Goal: Find specific page/section: Find specific page/section

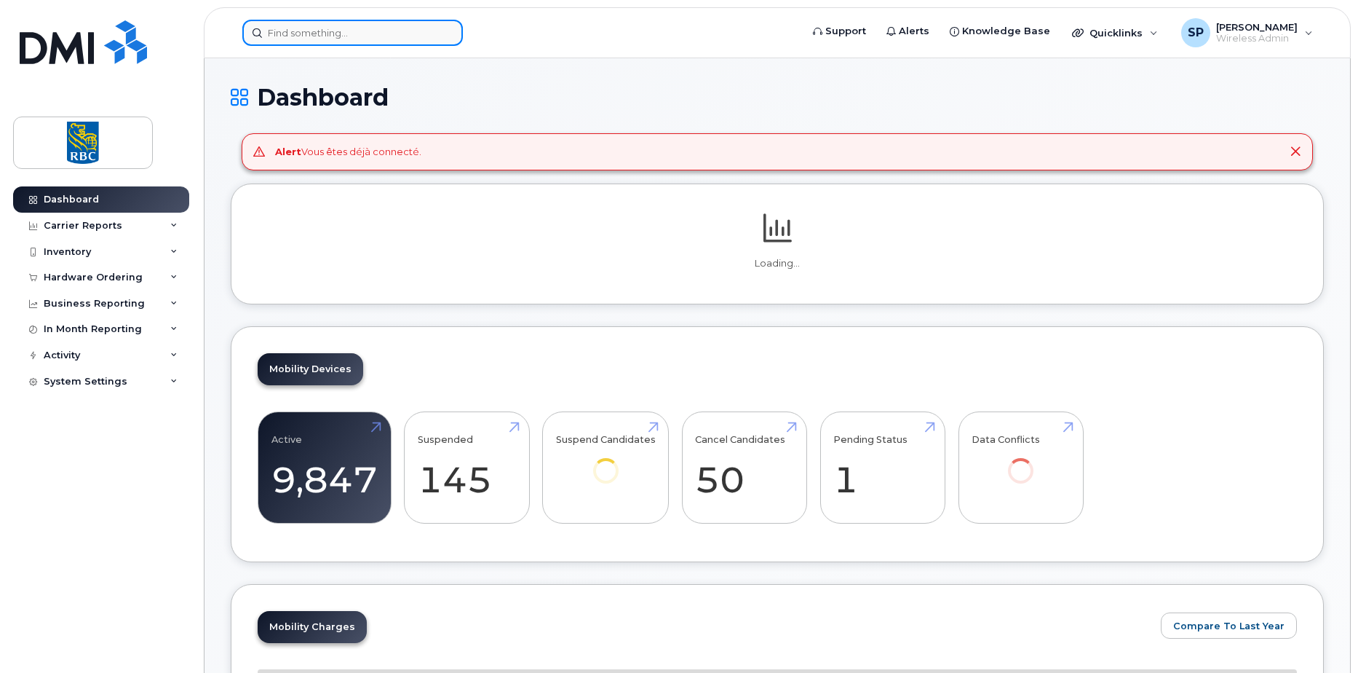
click at [290, 35] on input at bounding box center [352, 33] width 221 height 26
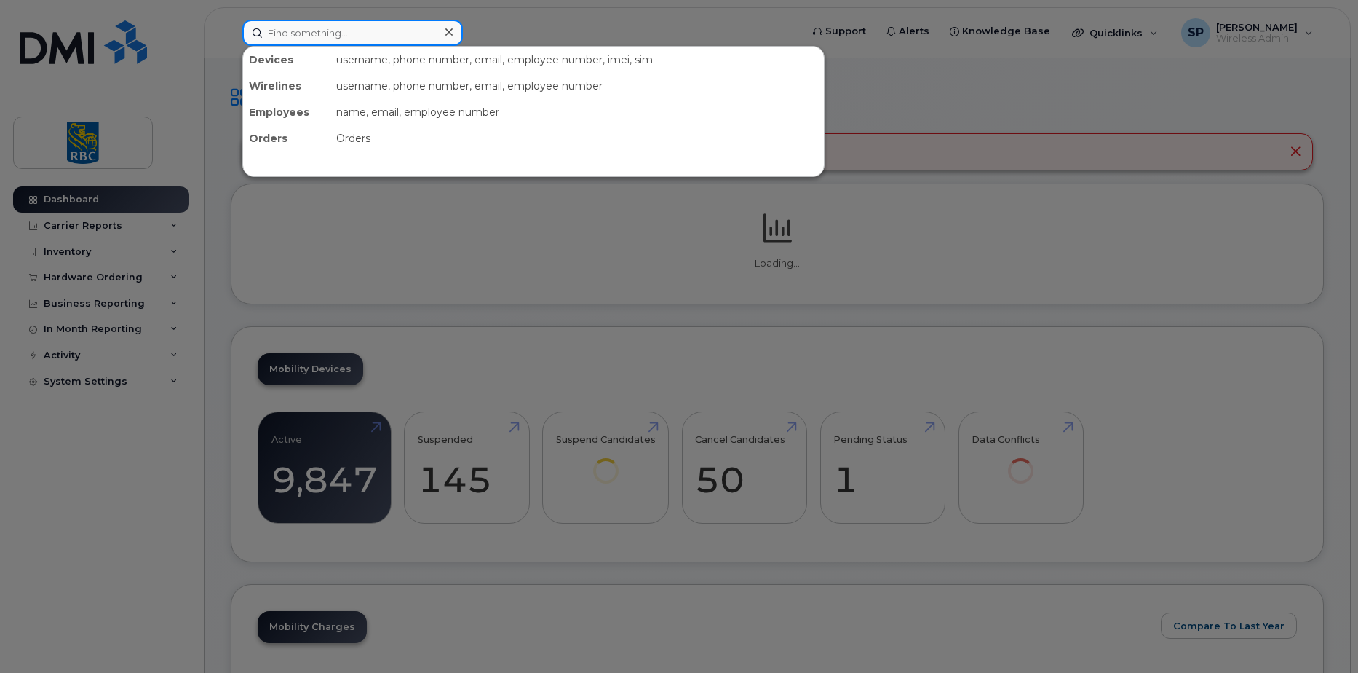
paste input "9056077676"
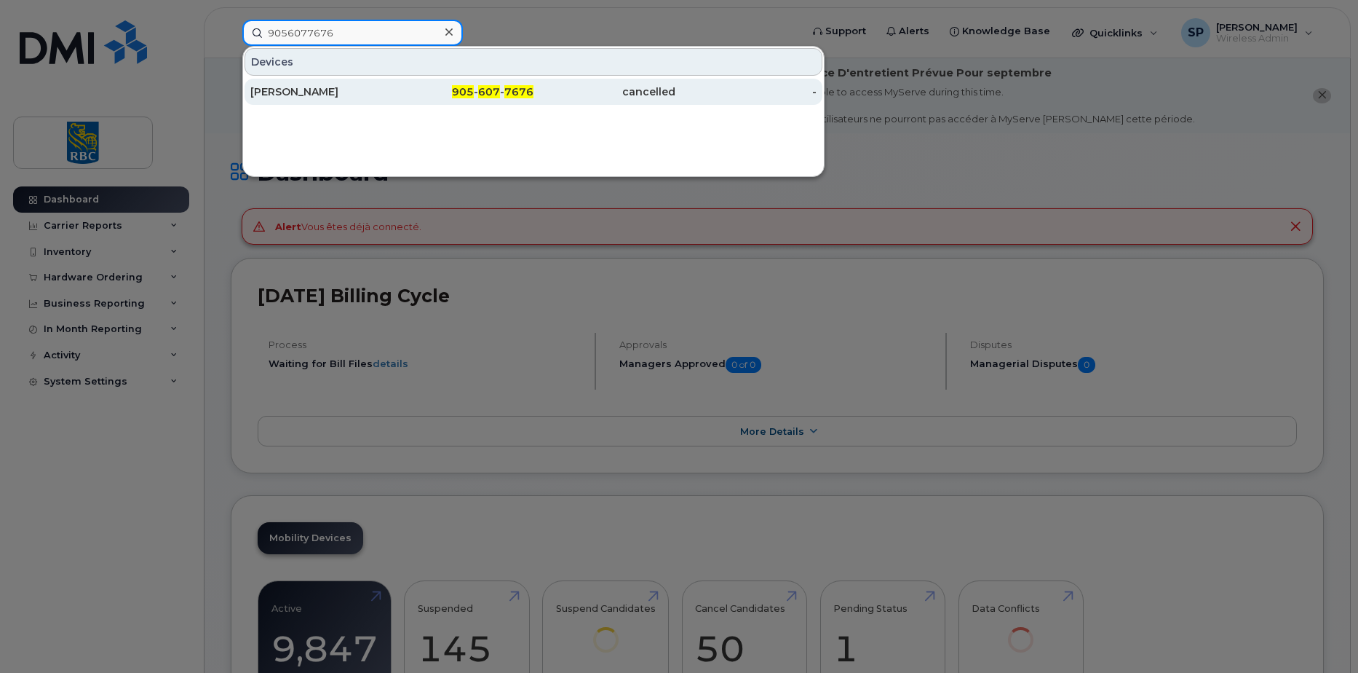
type input "9056077676"
click at [332, 82] on div "[PERSON_NAME]" at bounding box center [321, 92] width 142 height 26
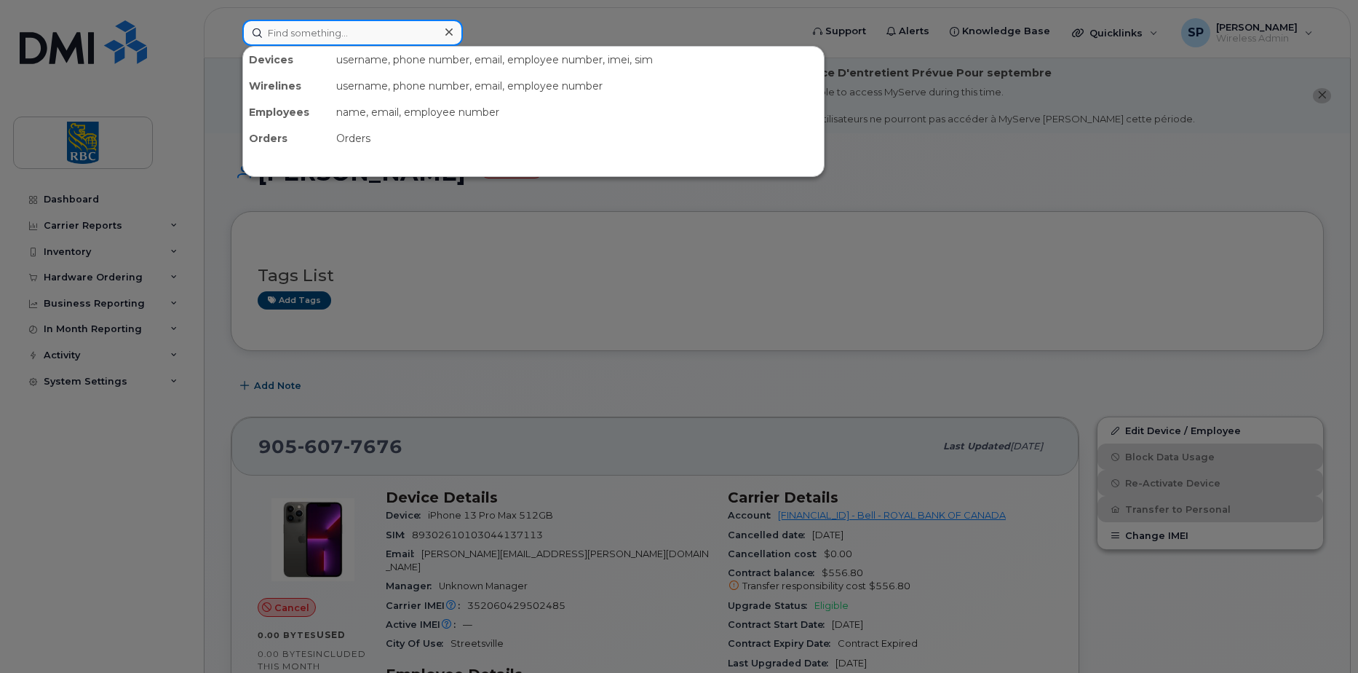
click at [372, 20] on input at bounding box center [352, 33] width 221 height 26
paste input "4377787269"
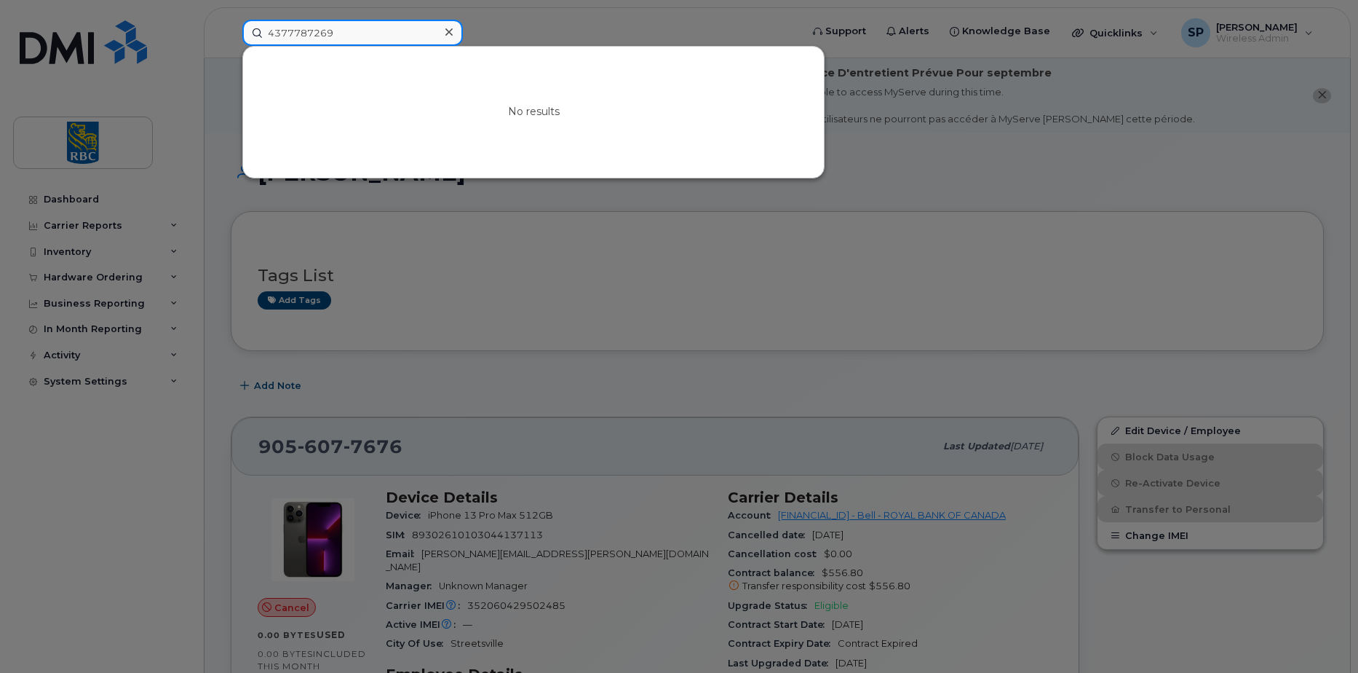
type input "4377787269"
